Goal: Check status: Check status

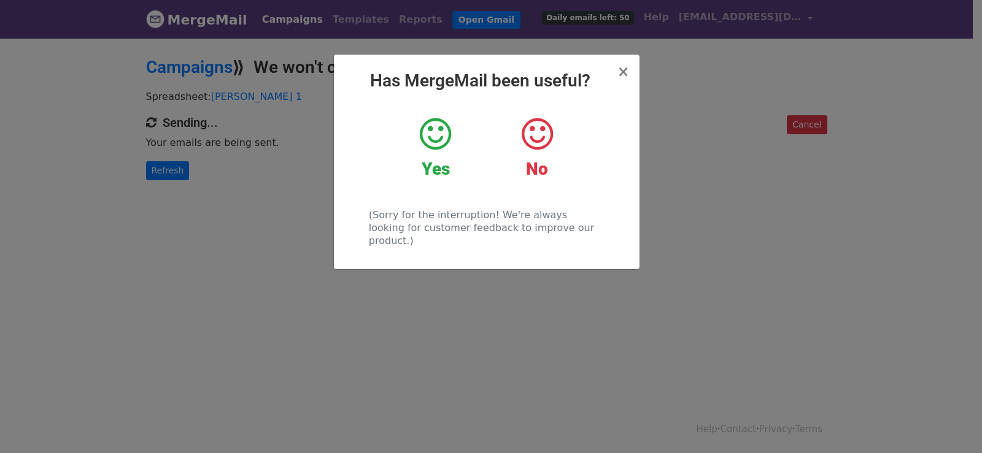
click at [179, 170] on div "× Has MergeMail been useful? Yes No (Sorry for the interruption! We're always l…" at bounding box center [491, 245] width 982 height 417
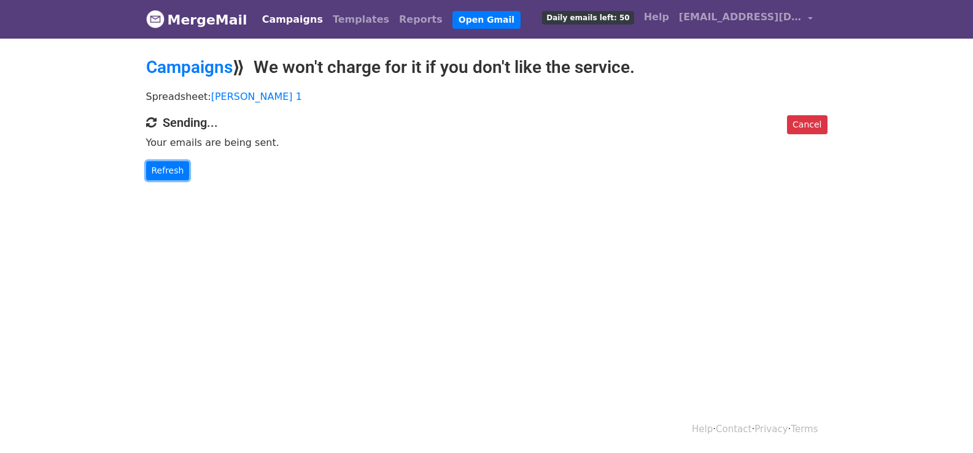
click at [179, 170] on link "Refresh" at bounding box center [168, 170] width 44 height 19
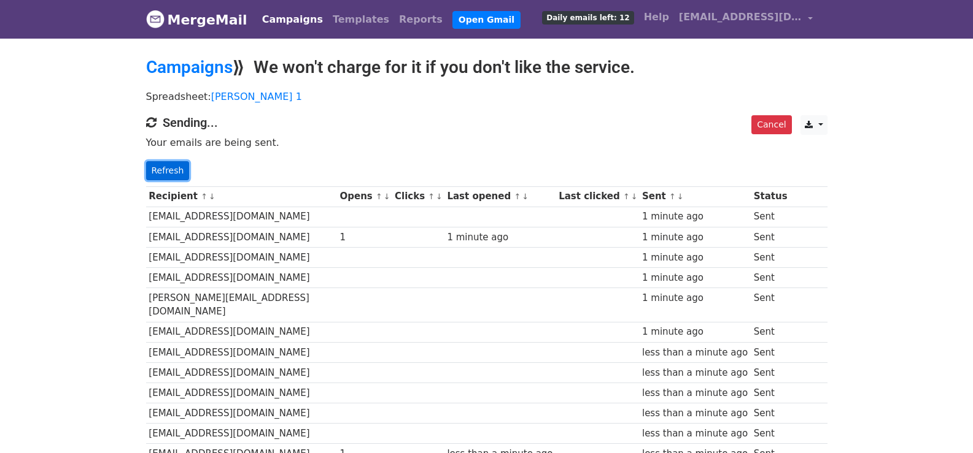
click at [168, 175] on link "Refresh" at bounding box center [168, 170] width 44 height 19
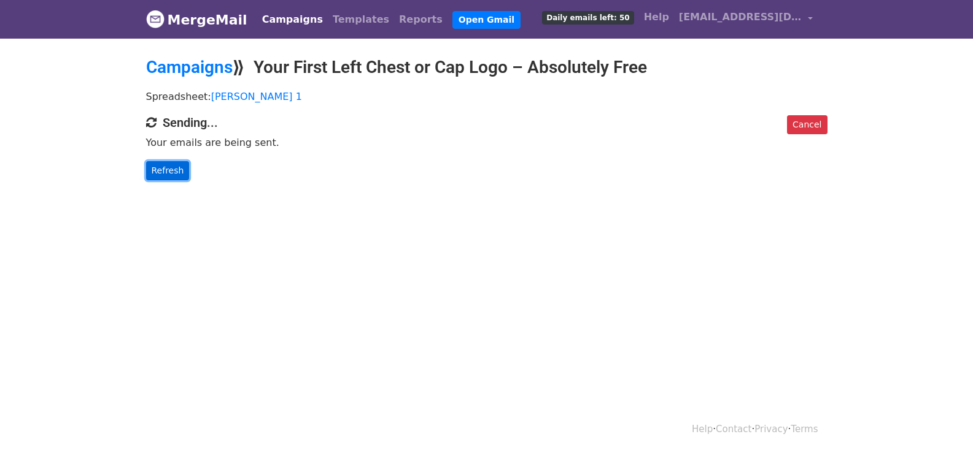
click at [170, 171] on link "Refresh" at bounding box center [168, 170] width 44 height 19
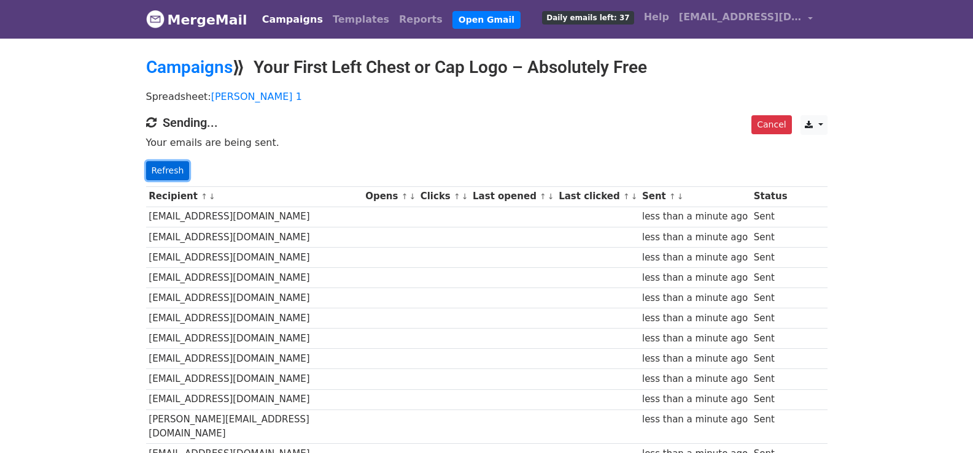
click at [156, 177] on link "Refresh" at bounding box center [168, 170] width 44 height 19
click at [176, 173] on link "Refresh" at bounding box center [168, 170] width 44 height 19
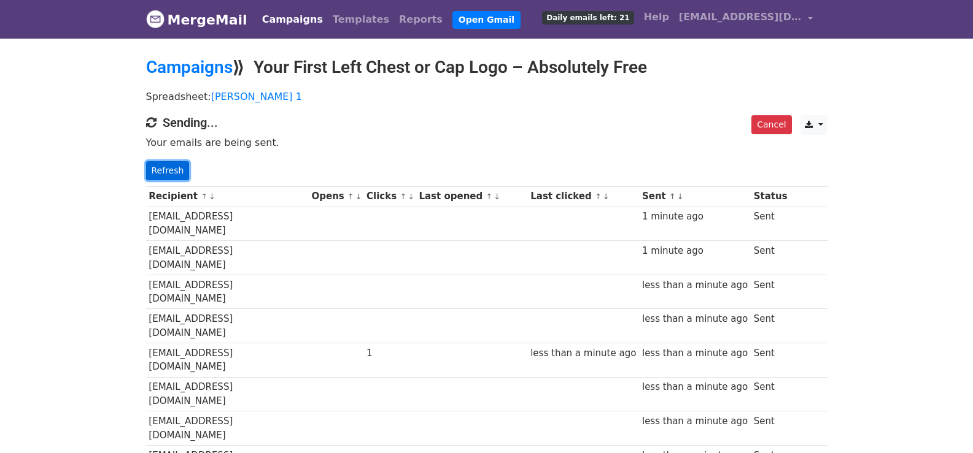
click at [159, 169] on link "Refresh" at bounding box center [168, 170] width 44 height 19
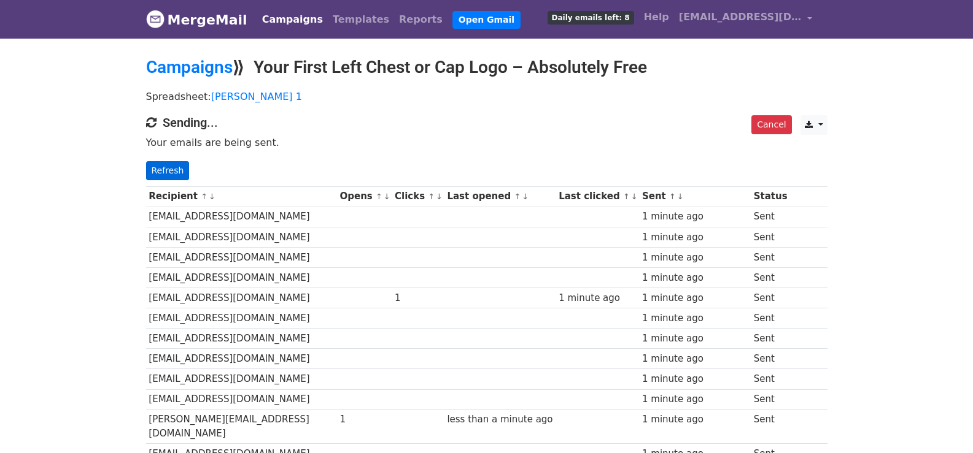
click at [153, 168] on link "Refresh" at bounding box center [168, 170] width 44 height 19
click at [155, 168] on link "Refresh" at bounding box center [168, 170] width 44 height 19
